Goal: Obtain resource: Obtain resource

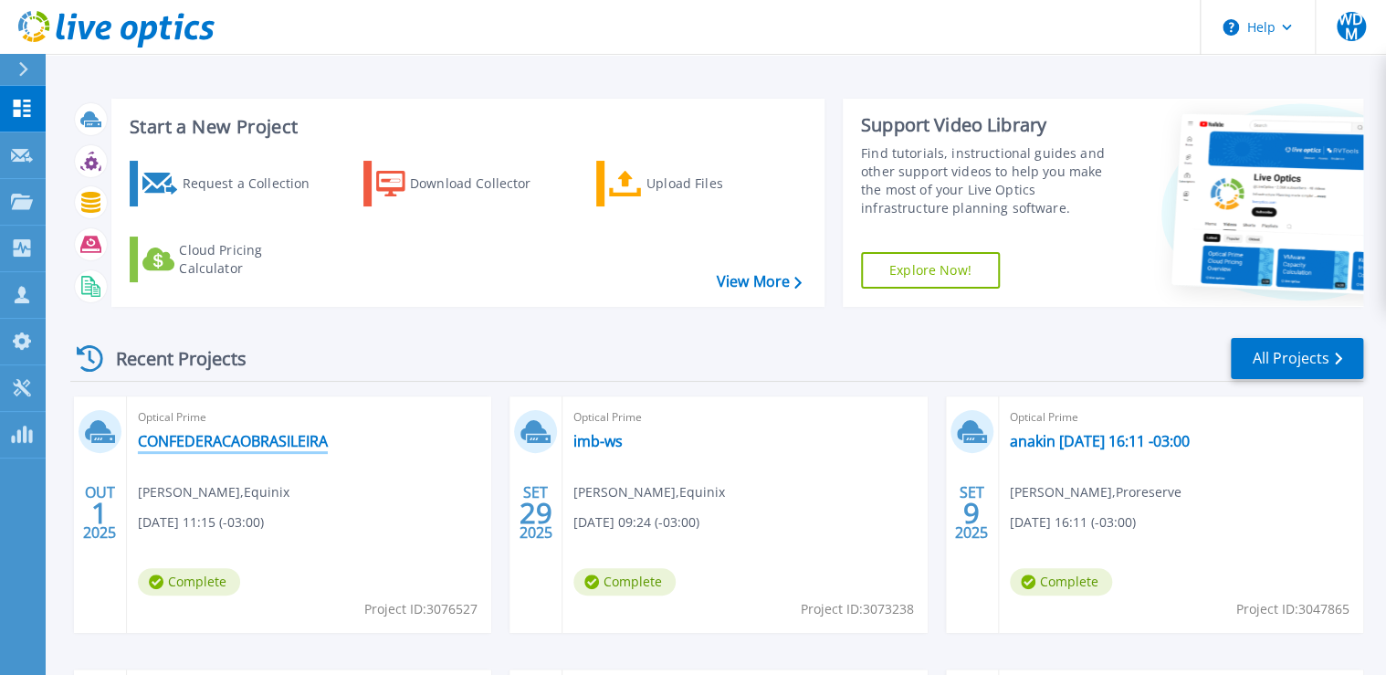
click at [254, 436] on link "CONFEDERACAOBRASILEIRA" at bounding box center [233, 441] width 190 height 18
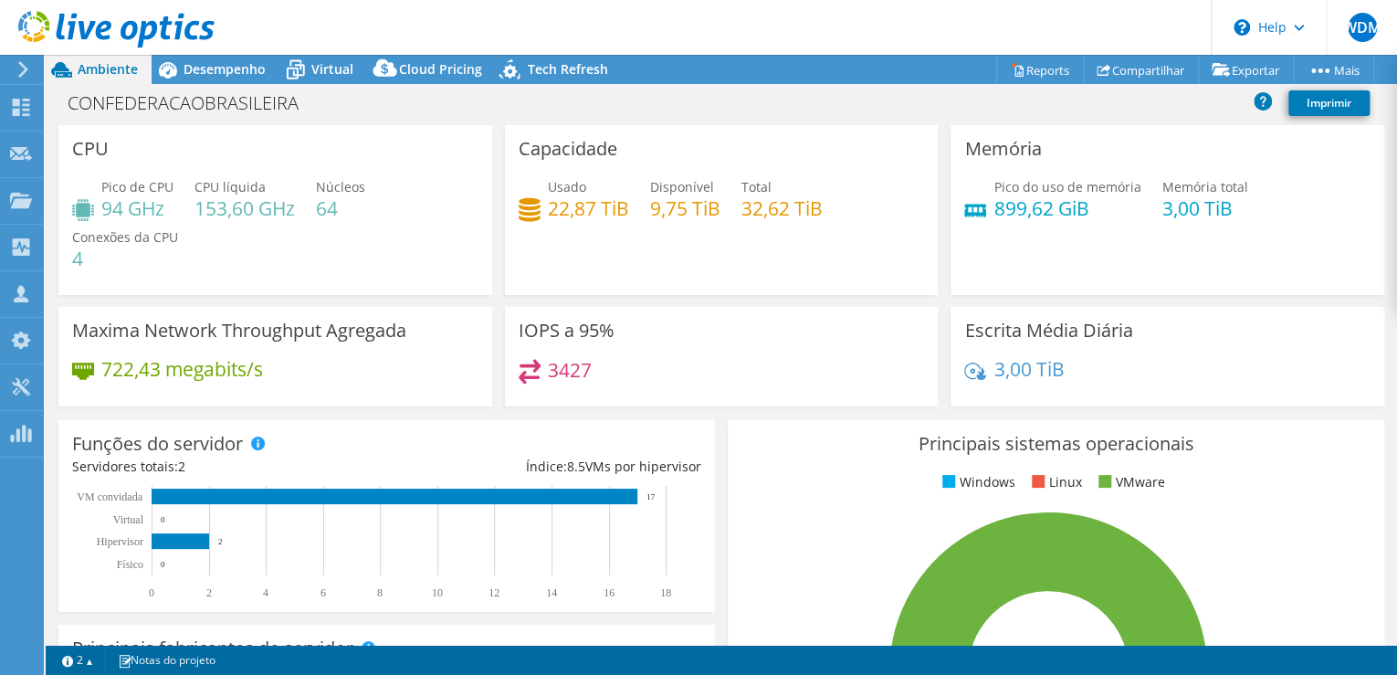
select select "USD"
click at [573, 72] on span "Tech Refresh" at bounding box center [568, 68] width 80 height 17
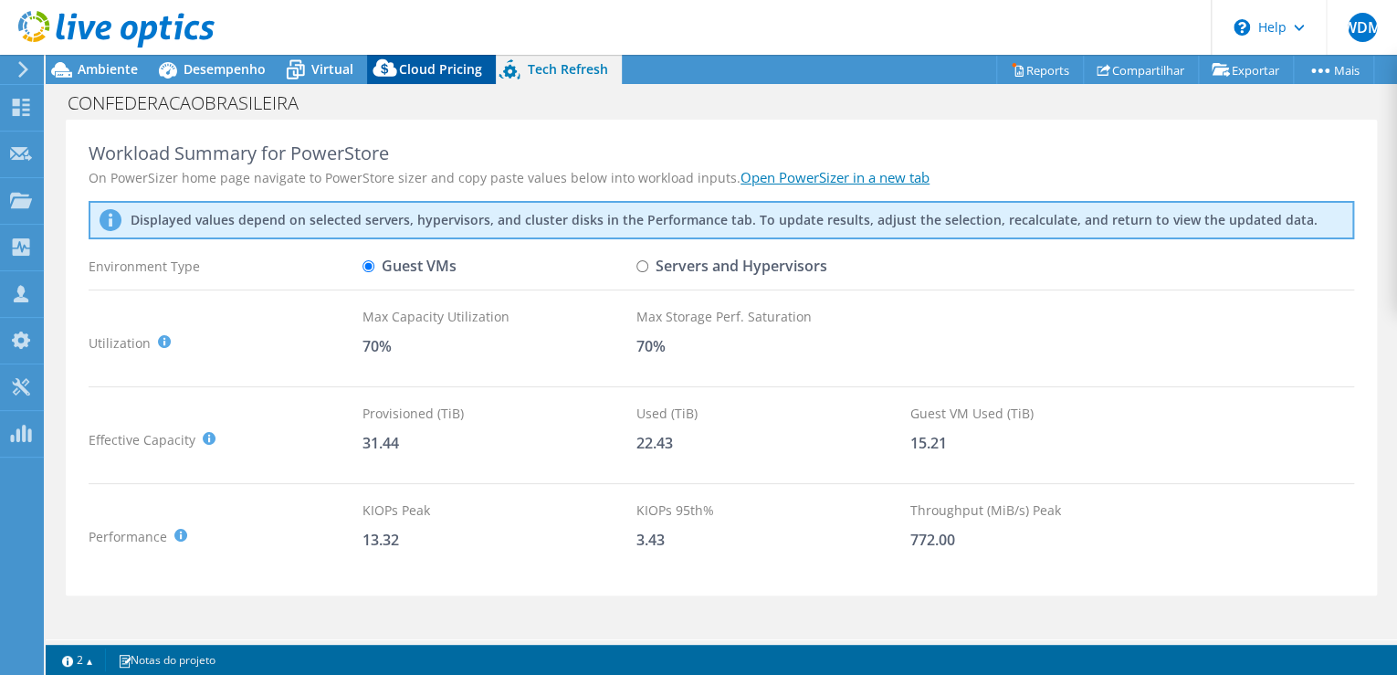
click at [431, 68] on span "Cloud Pricing" at bounding box center [440, 68] width 83 height 17
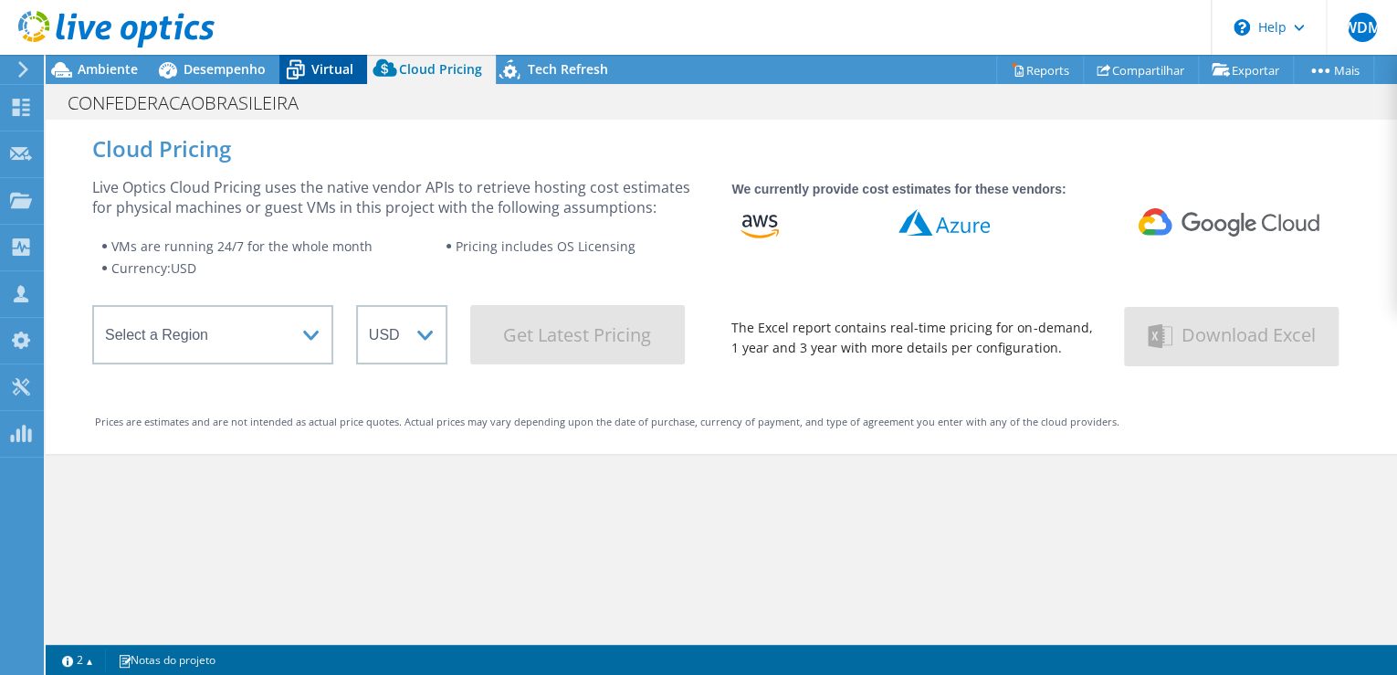
click at [311, 62] on span "Virtual" at bounding box center [332, 68] width 42 height 17
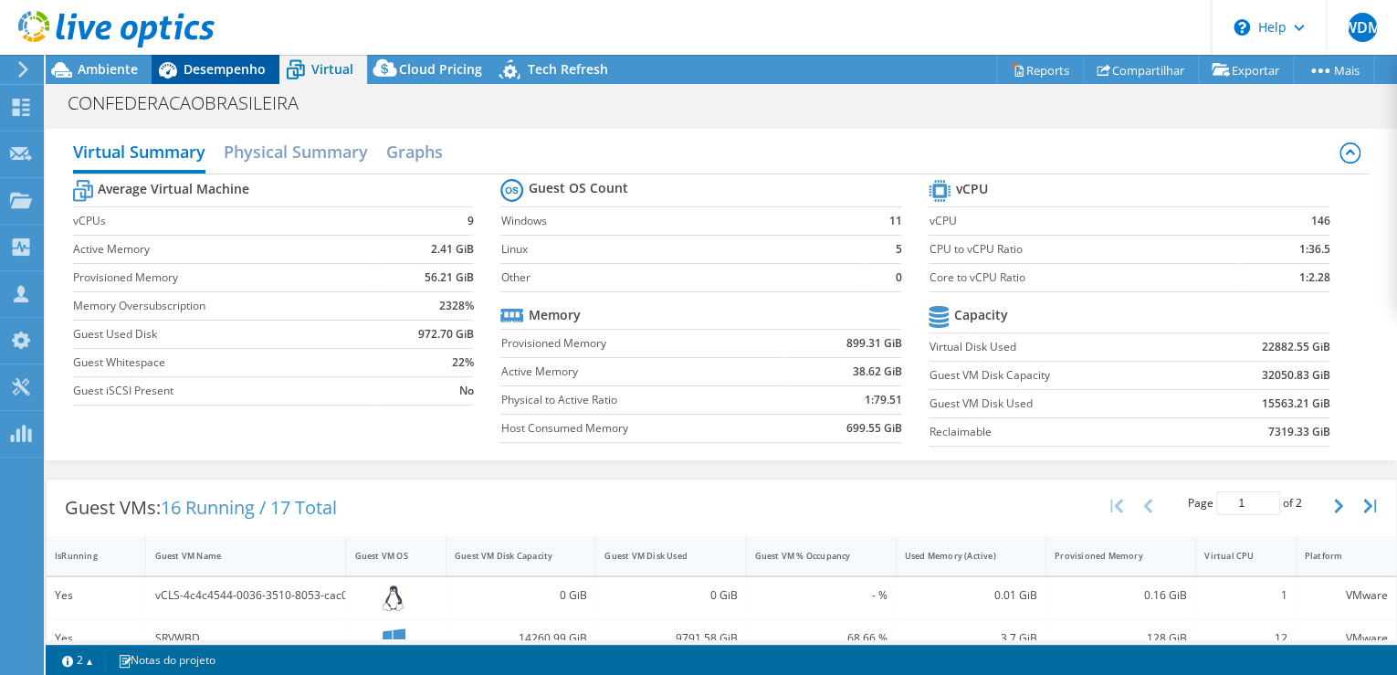
click at [230, 74] on span "Desempenho" at bounding box center [225, 68] width 82 height 17
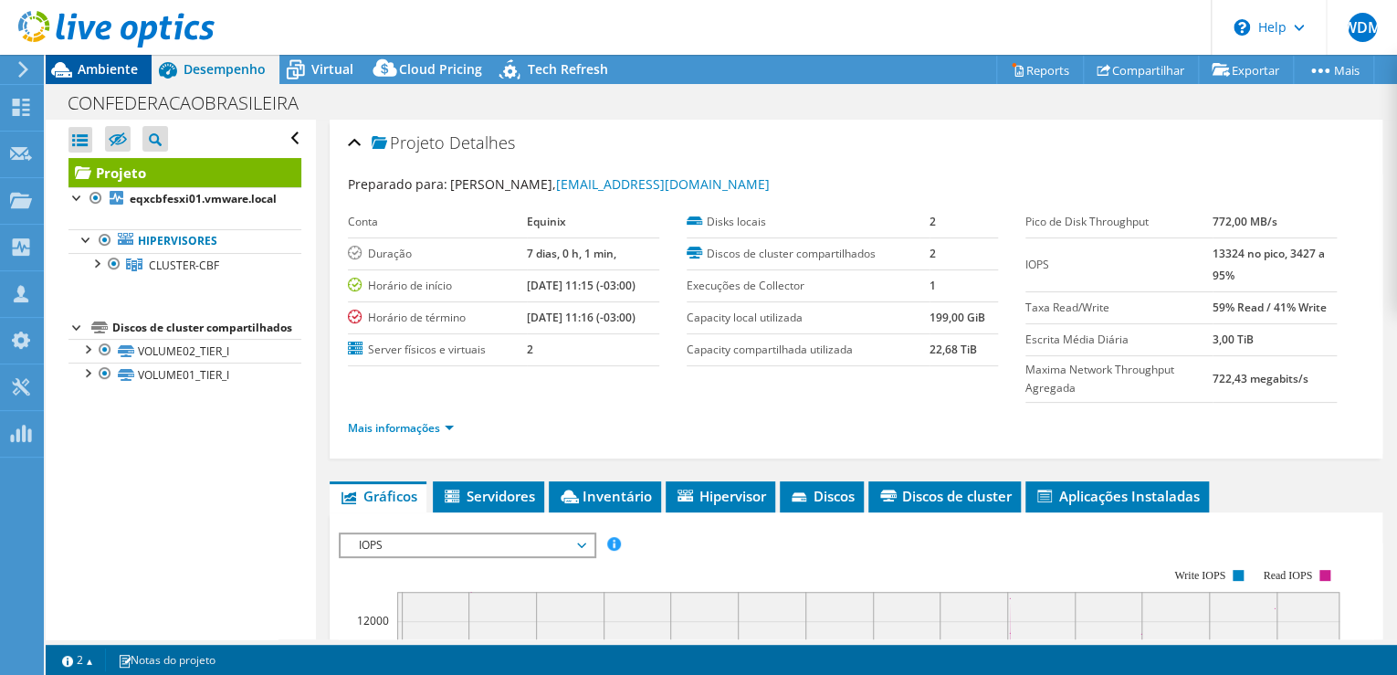
click at [110, 73] on span "Ambiente" at bounding box center [108, 68] width 60 height 17
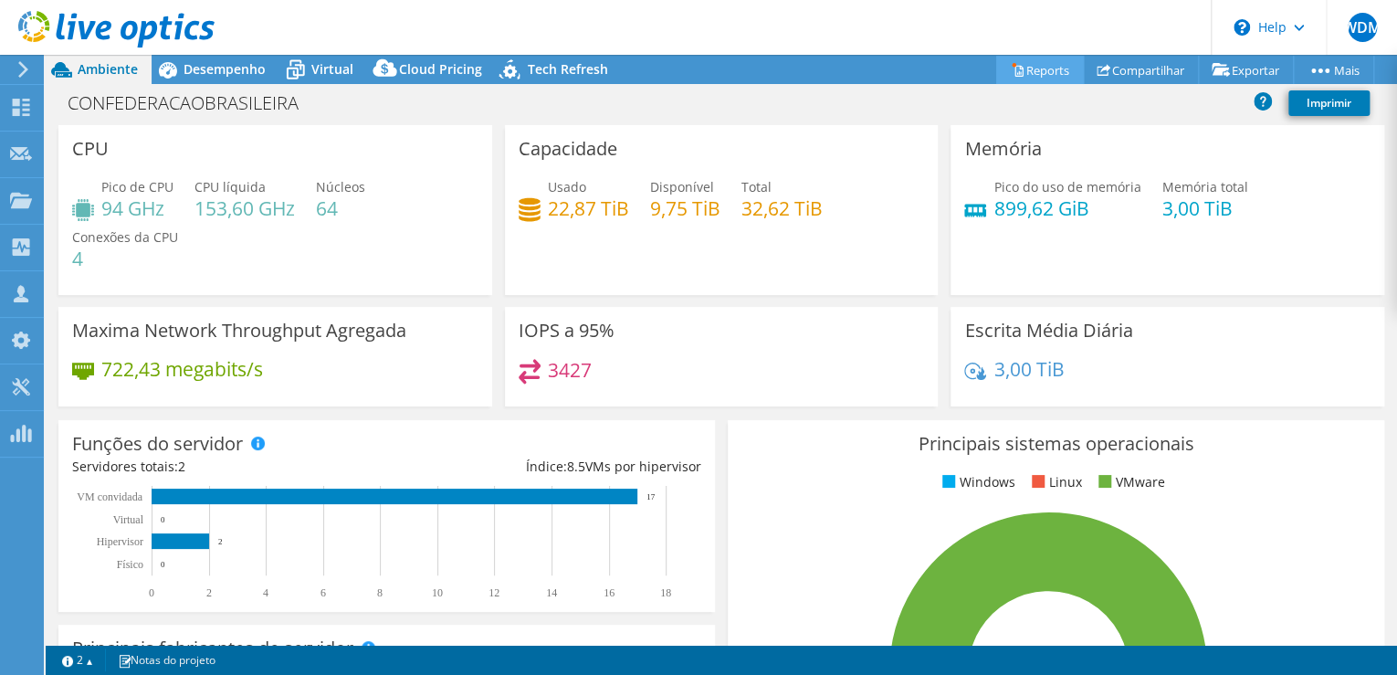
click at [1031, 63] on link "Reports" at bounding box center [1040, 70] width 88 height 28
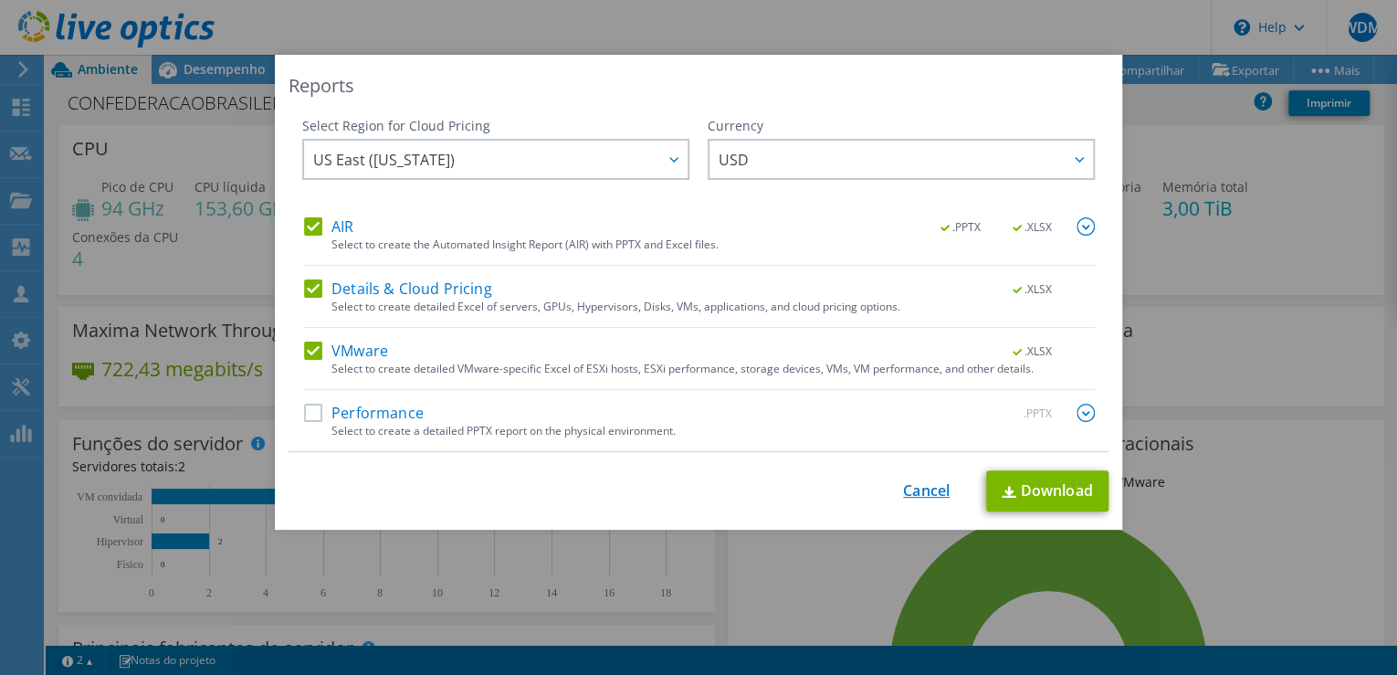
click at [936, 489] on link "Cancel" at bounding box center [926, 490] width 47 height 17
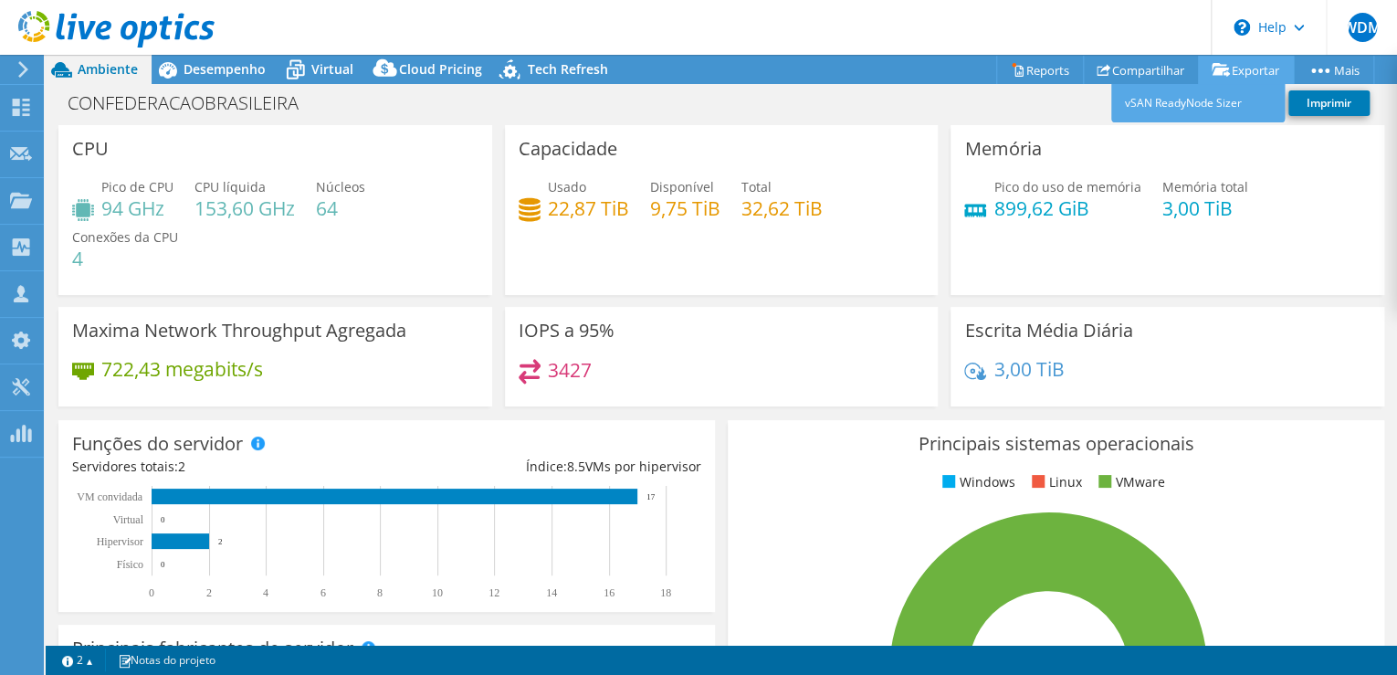
click at [1237, 66] on link "Exportar" at bounding box center [1246, 70] width 96 height 28
click at [1190, 105] on link "vSAN ReadyNode Sizer" at bounding box center [1198, 103] width 174 height 38
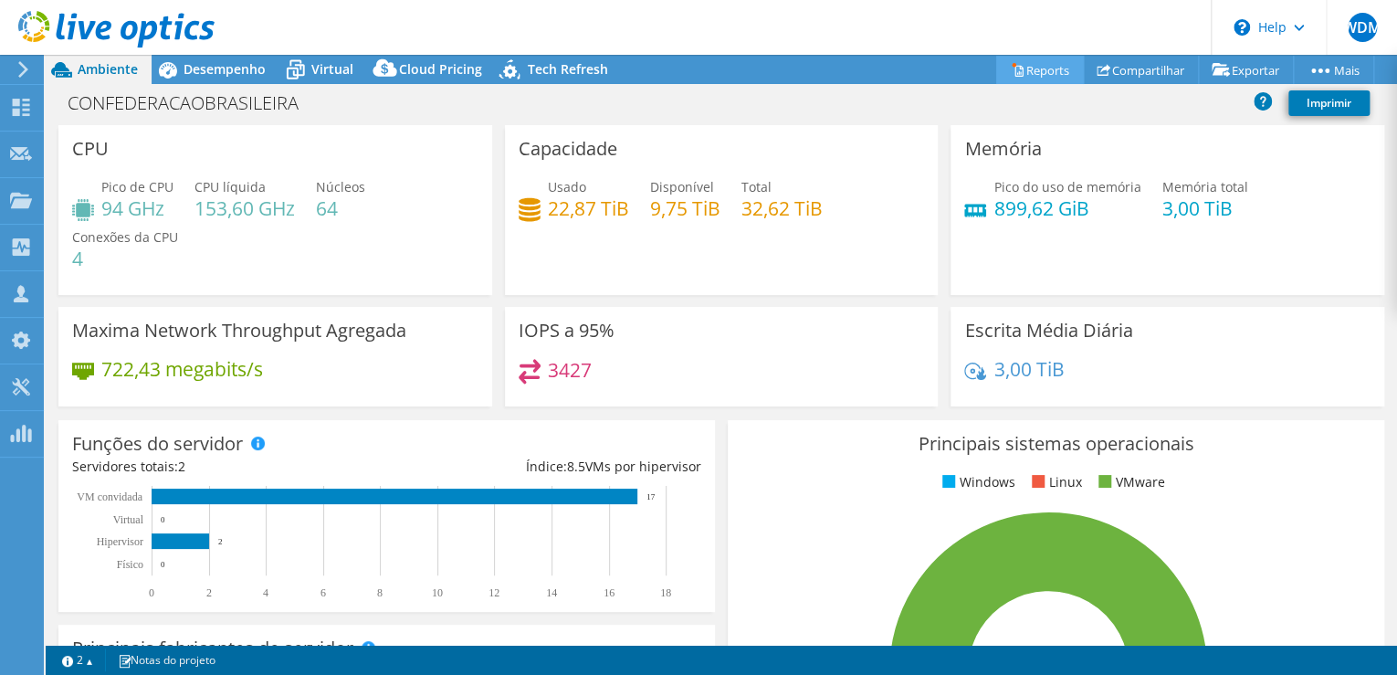
click at [1041, 72] on link "Reports" at bounding box center [1040, 70] width 88 height 28
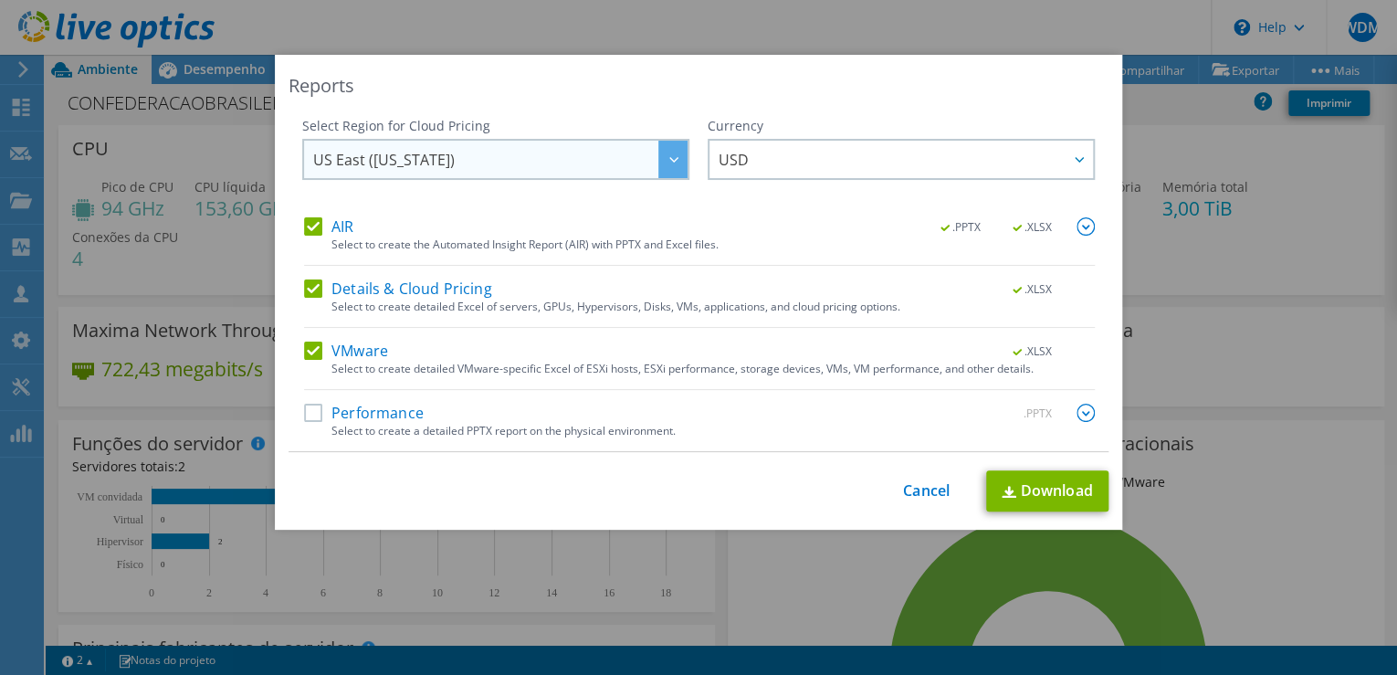
click at [672, 155] on div at bounding box center [672, 159] width 29 height 37
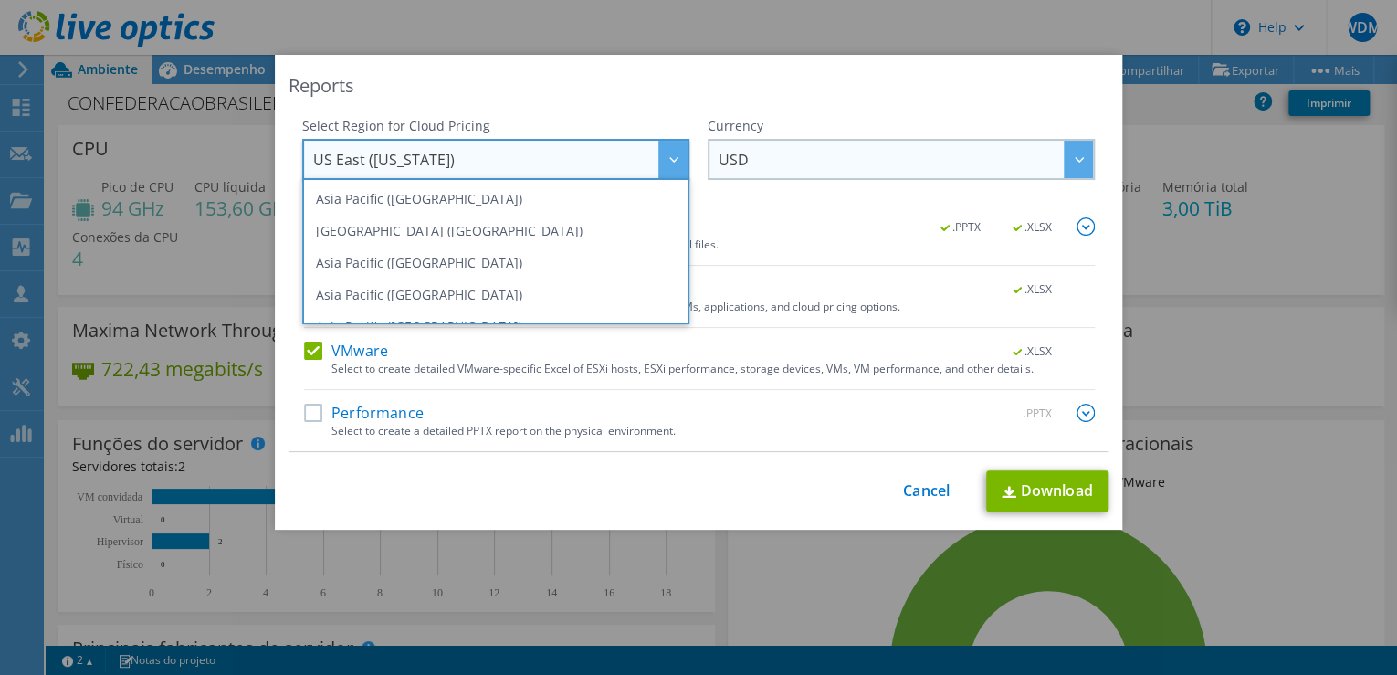
click at [742, 160] on span "USD" at bounding box center [734, 164] width 30 height 28
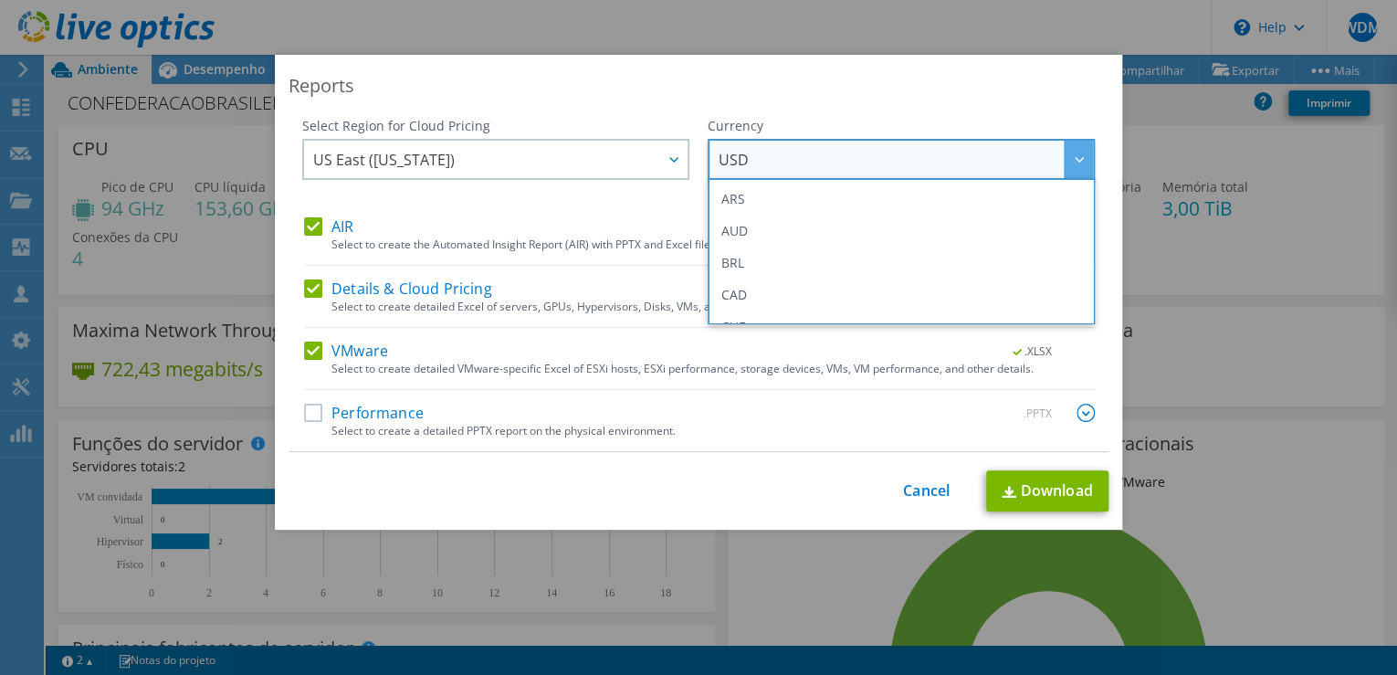
click at [657, 106] on div "Reports Select Region for Cloud Pricing Asia Pacific (Hong Kong) Asia Pacific (…" at bounding box center [698, 292] width 847 height 475
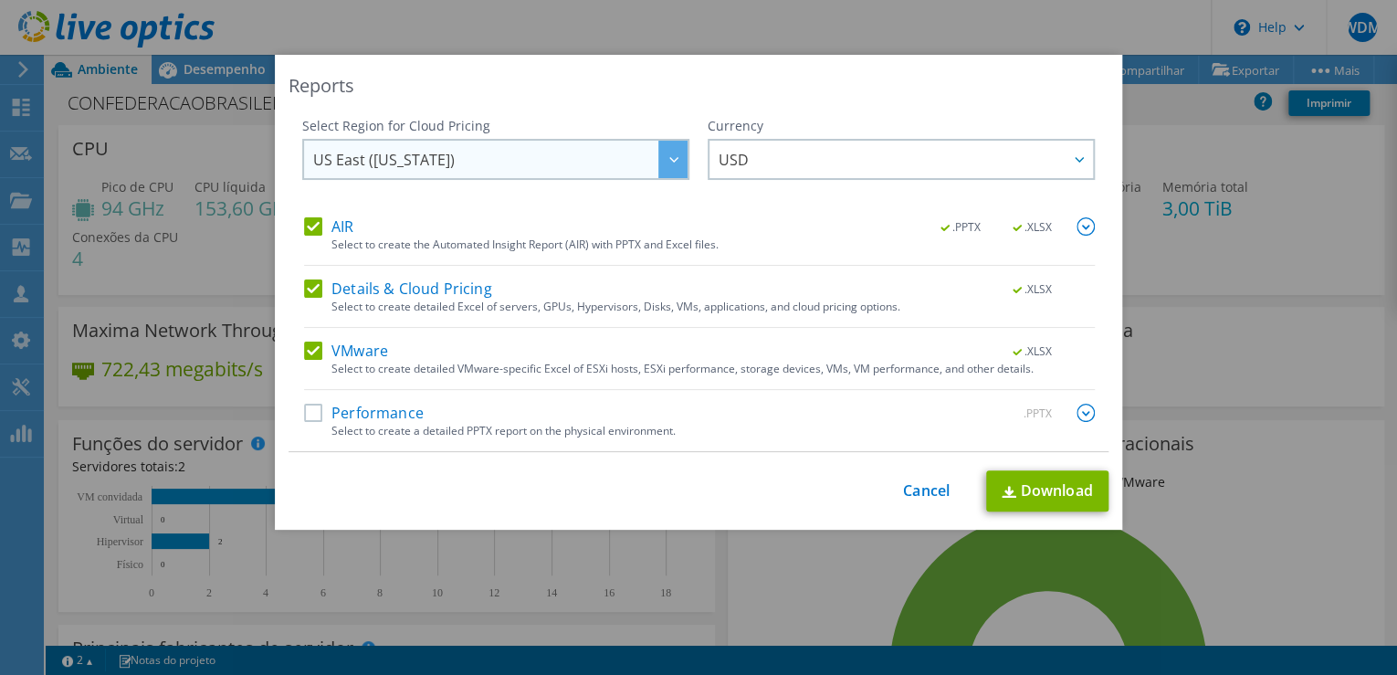
click at [672, 162] on div at bounding box center [672, 159] width 29 height 37
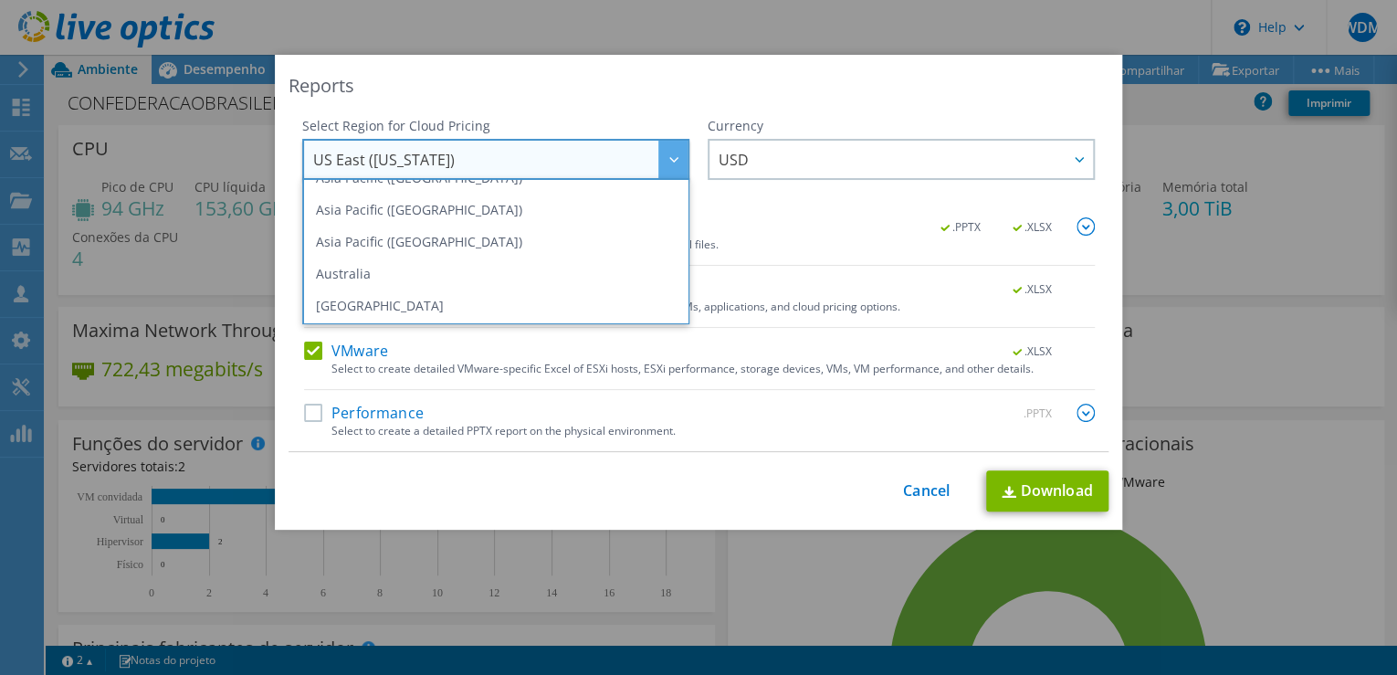
scroll to position [247, 0]
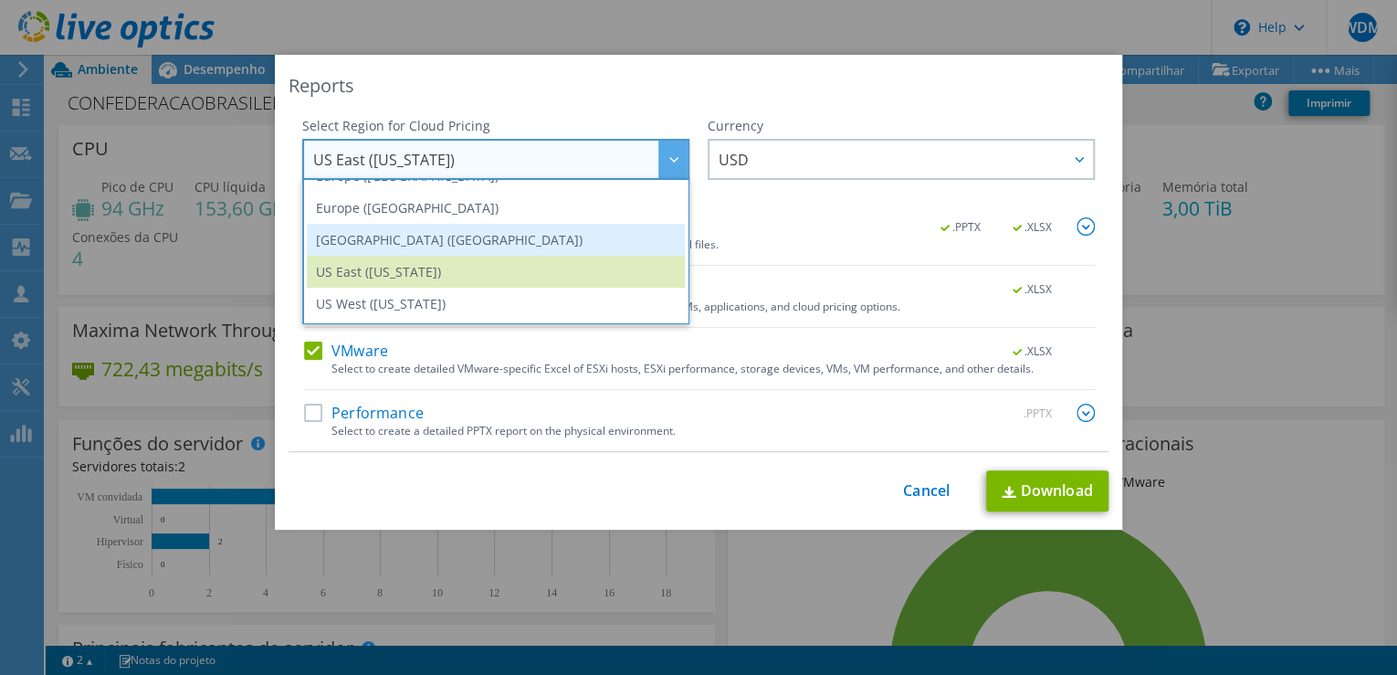
click at [526, 235] on li "South America (Sao Paulo)" at bounding box center [496, 240] width 378 height 32
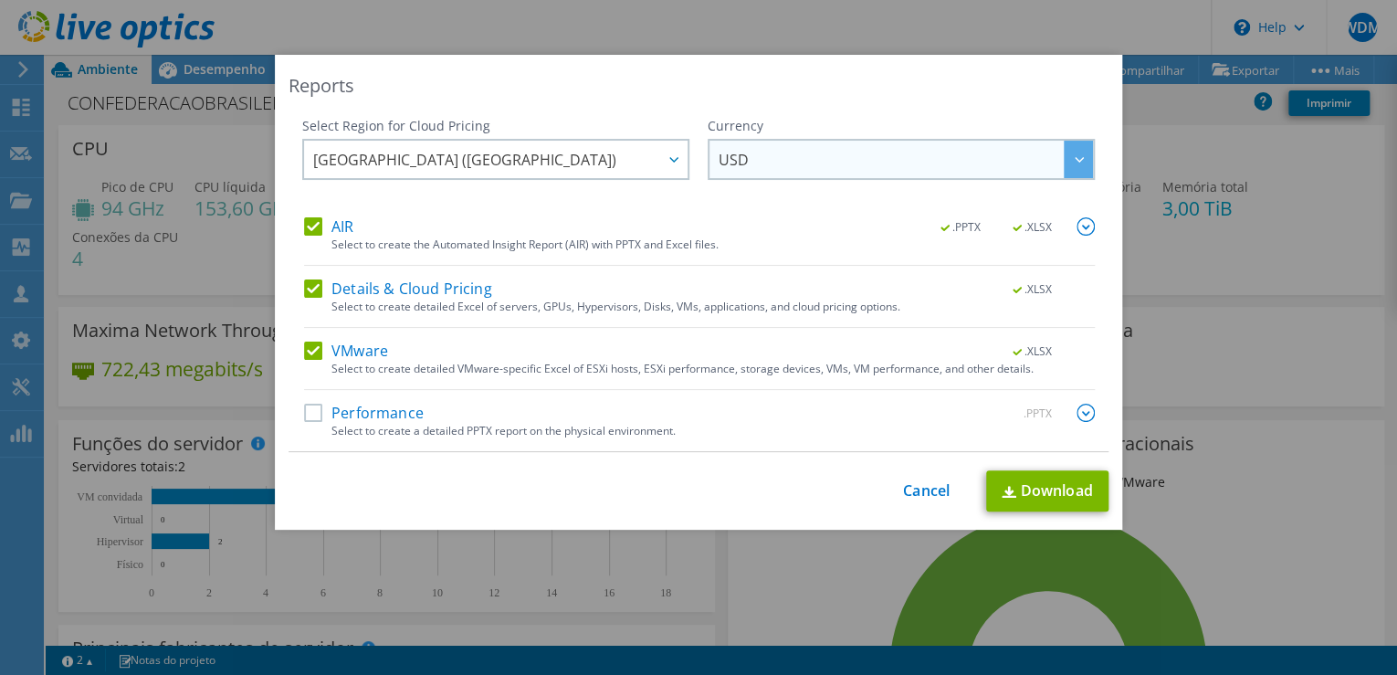
scroll to position [246, 0]
click at [747, 153] on span "USD" at bounding box center [906, 159] width 374 height 37
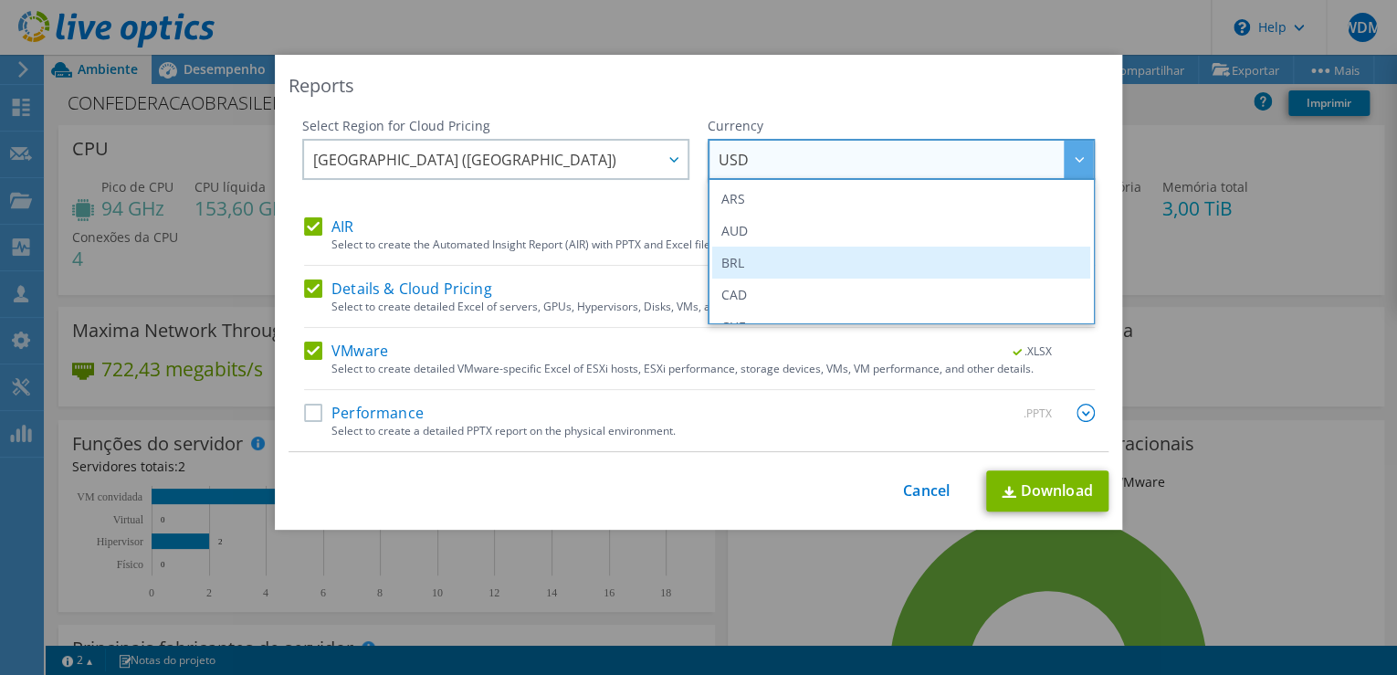
click at [768, 263] on li "BRL" at bounding box center [901, 263] width 378 height 32
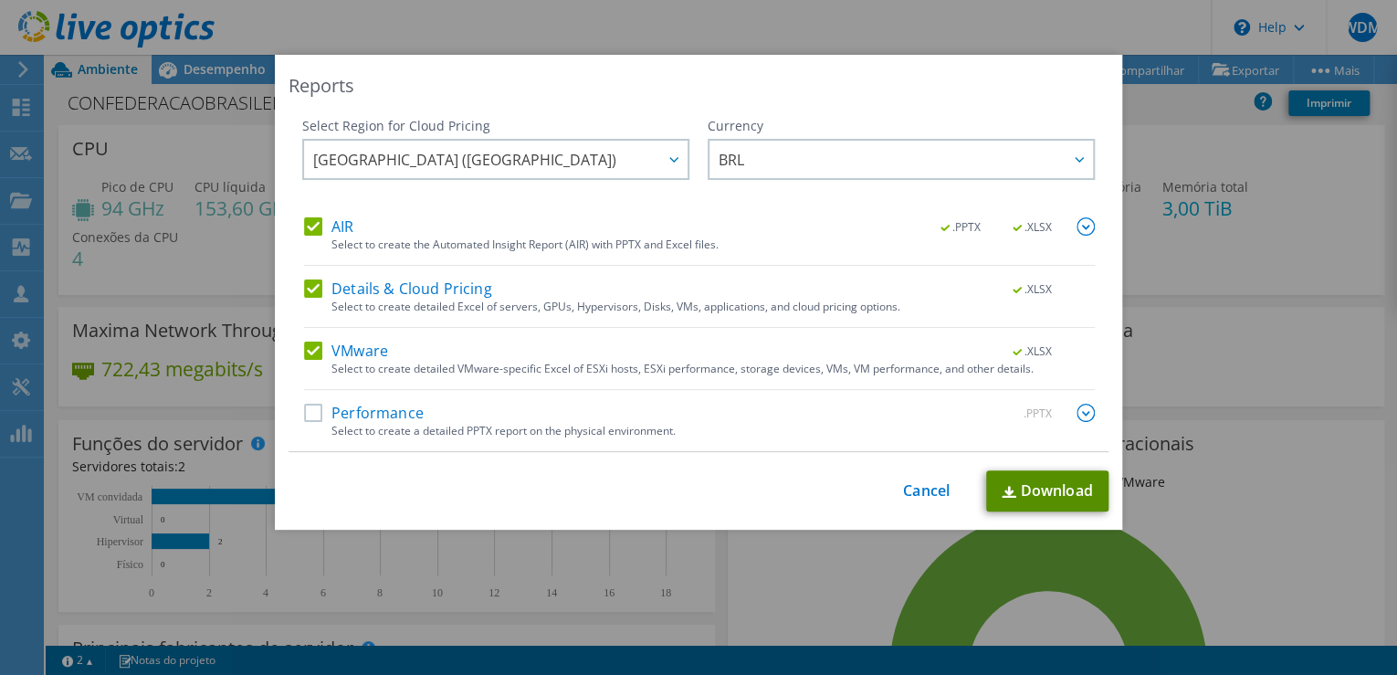
click at [1056, 486] on link "Download" at bounding box center [1047, 490] width 122 height 41
